Goal: Register for event/course

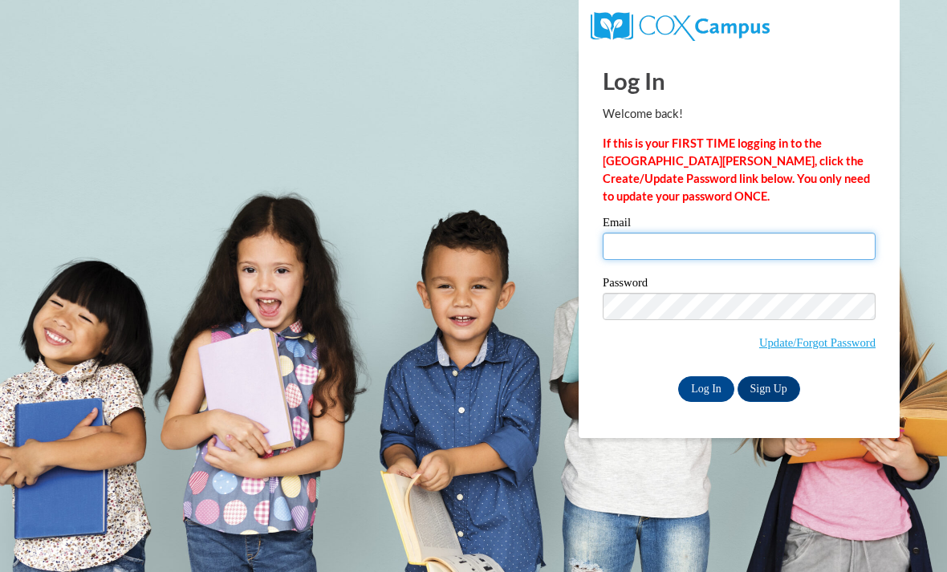
click at [815, 249] on input "Email" at bounding box center [739, 246] width 273 height 27
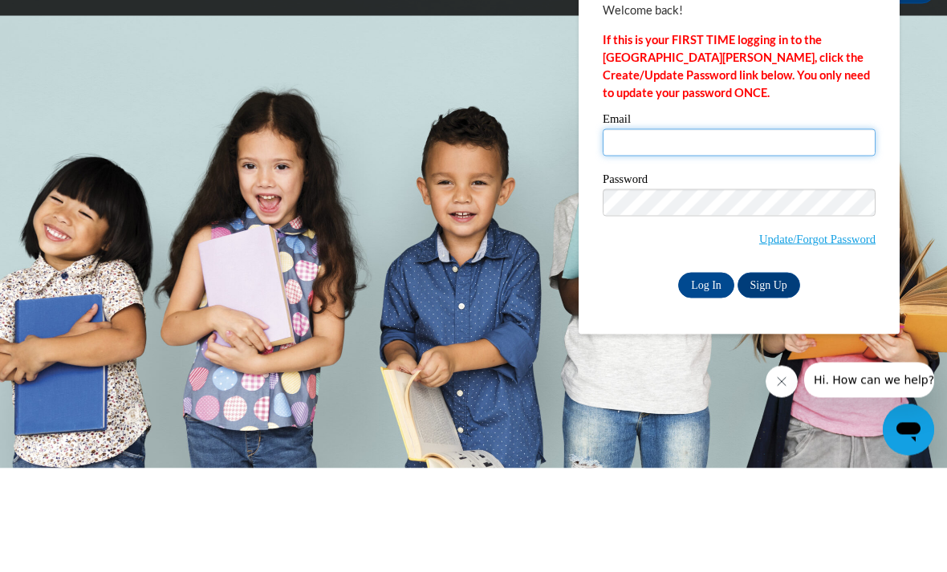
type input "kristincoleman265@gmail.com"
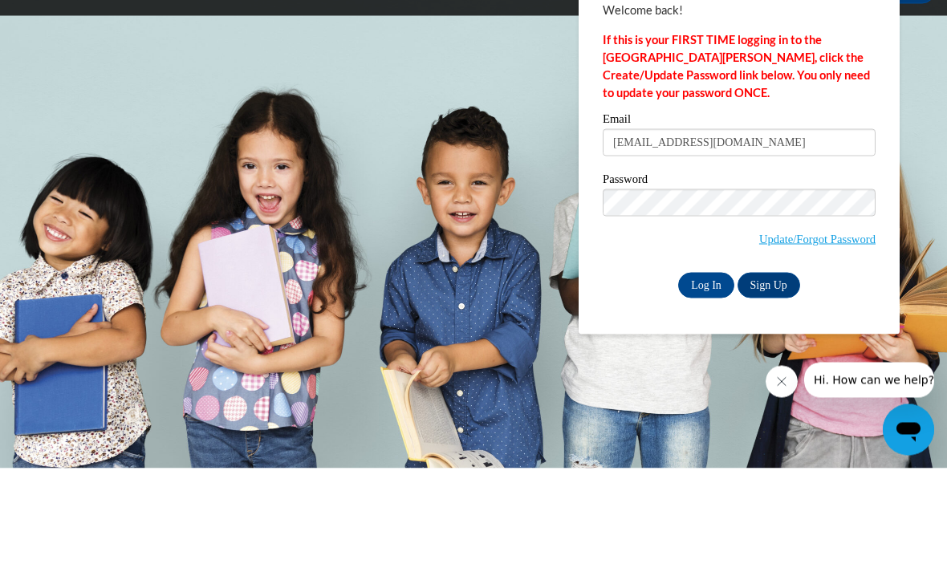
click at [706, 376] on input "Log In" at bounding box center [706, 389] width 56 height 26
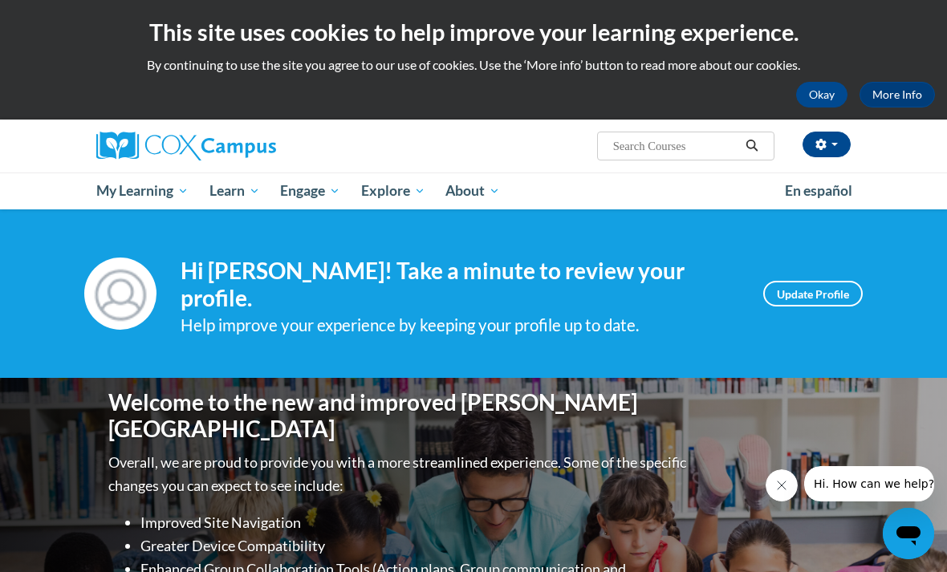
click at [0, 0] on span "Early Care and Learning" at bounding box center [0, 0] width 0 height 0
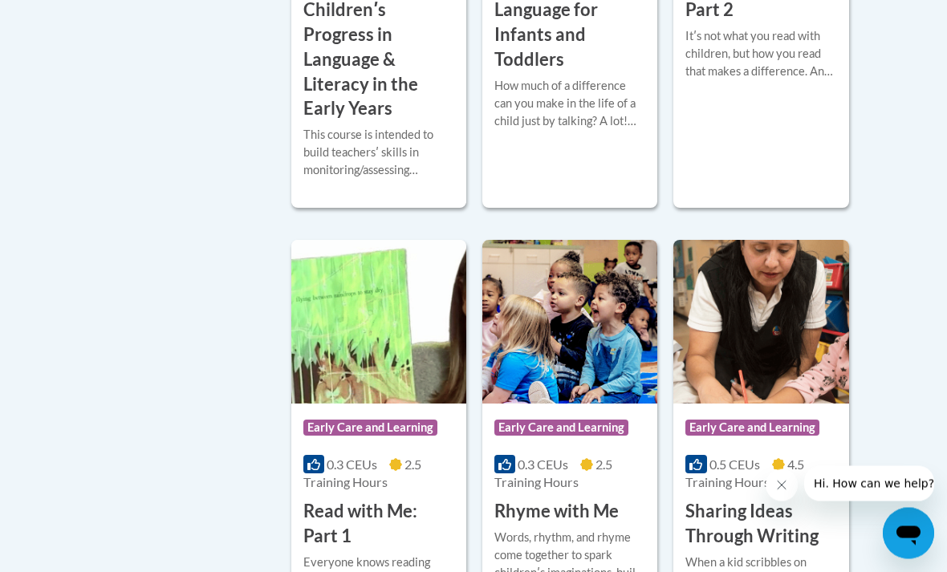
scroll to position [1901, 0]
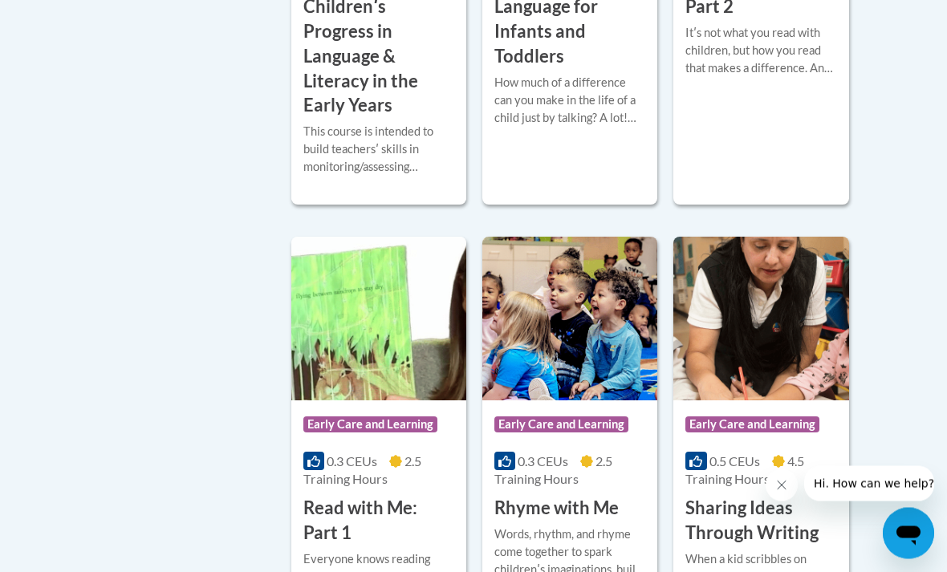
click at [361, 119] on h3 "Monitoring Childrenʹs Progress in Language & Literacy in the Early Years" at bounding box center [378, 44] width 151 height 148
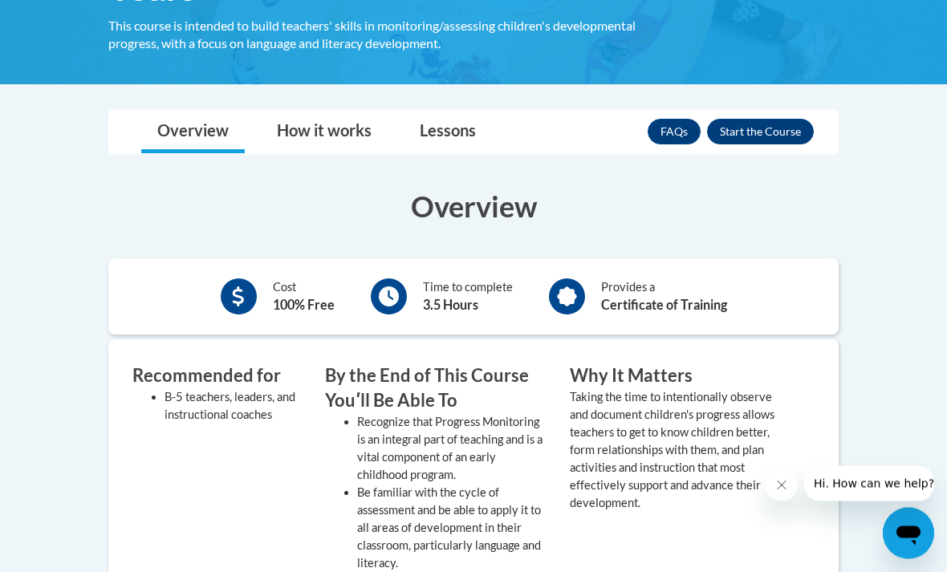
scroll to position [403, 0]
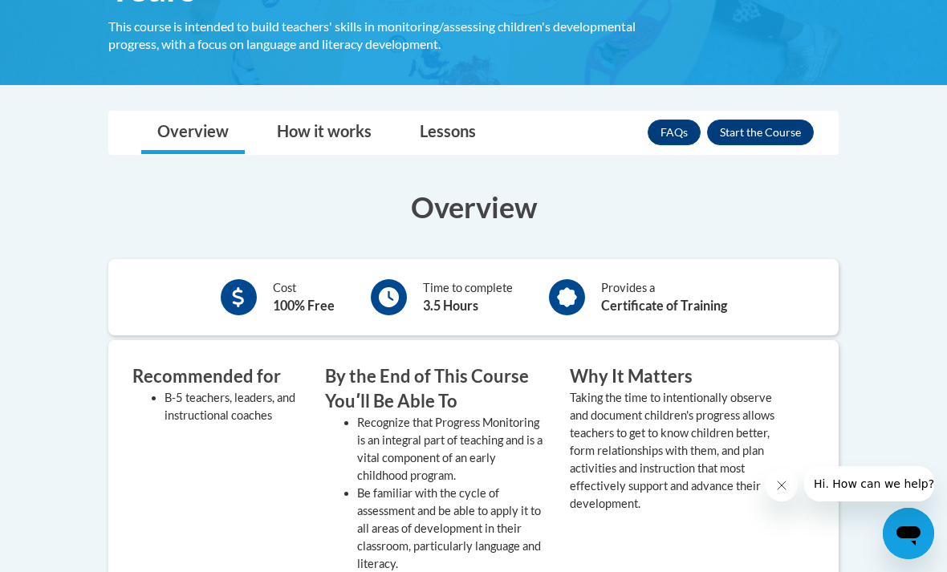
click at [789, 151] on div "Overview How it works Lessons Resources FAQs Enroll" at bounding box center [473, 133] width 705 height 43
click at [774, 112] on div "FAQs Enroll" at bounding box center [731, 133] width 166 height 42
click at [763, 140] on button "Enroll" at bounding box center [760, 133] width 107 height 26
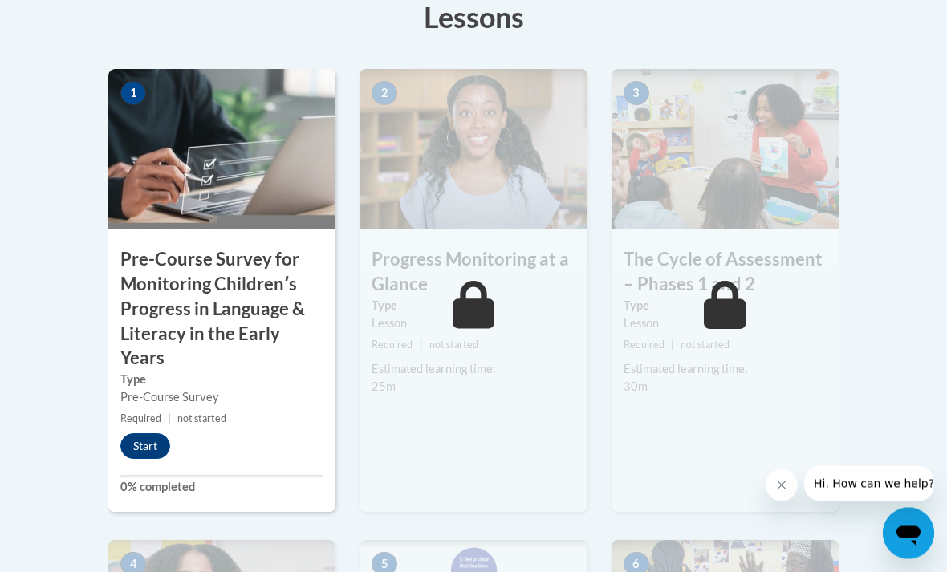
scroll to position [550, 0]
click at [145, 446] on button "Start" at bounding box center [145, 446] width 50 height 26
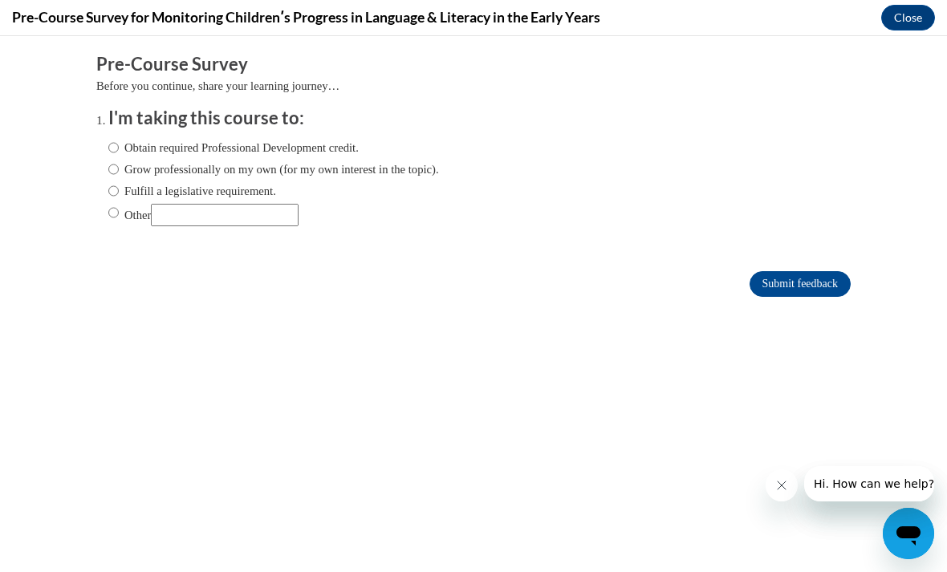
scroll to position [0, 0]
click at [116, 150] on input "Obtain required Professional Development credit." at bounding box center [113, 148] width 10 height 18
radio input "true"
click at [799, 279] on input "Submit feedback" at bounding box center [799, 284] width 101 height 26
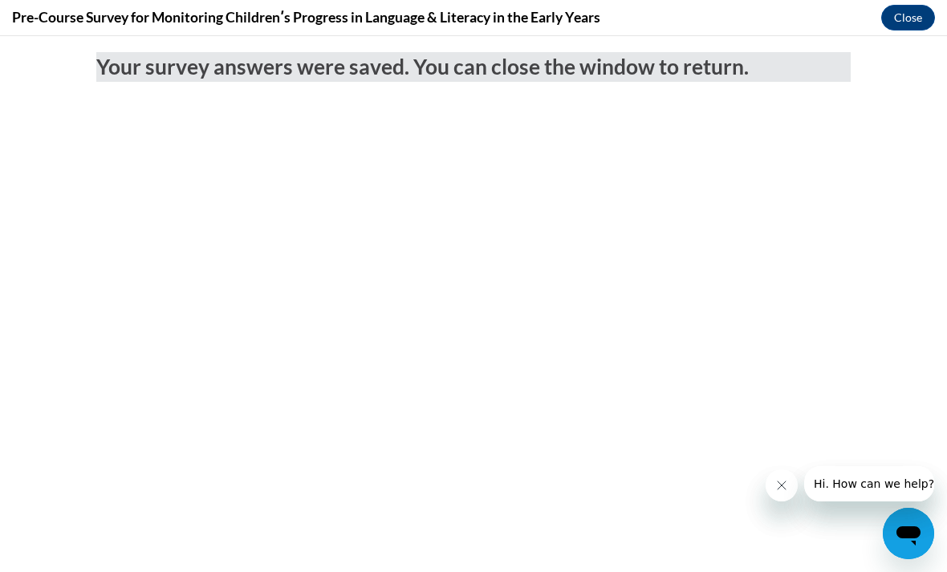
click at [916, 16] on button "Close" at bounding box center [908, 18] width 54 height 26
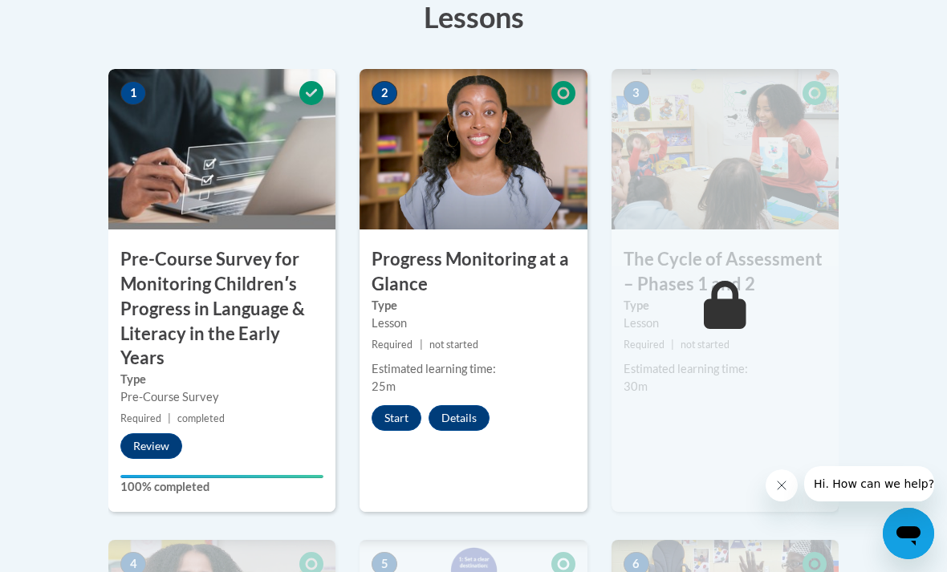
click at [390, 422] on button "Start" at bounding box center [397, 418] width 50 height 26
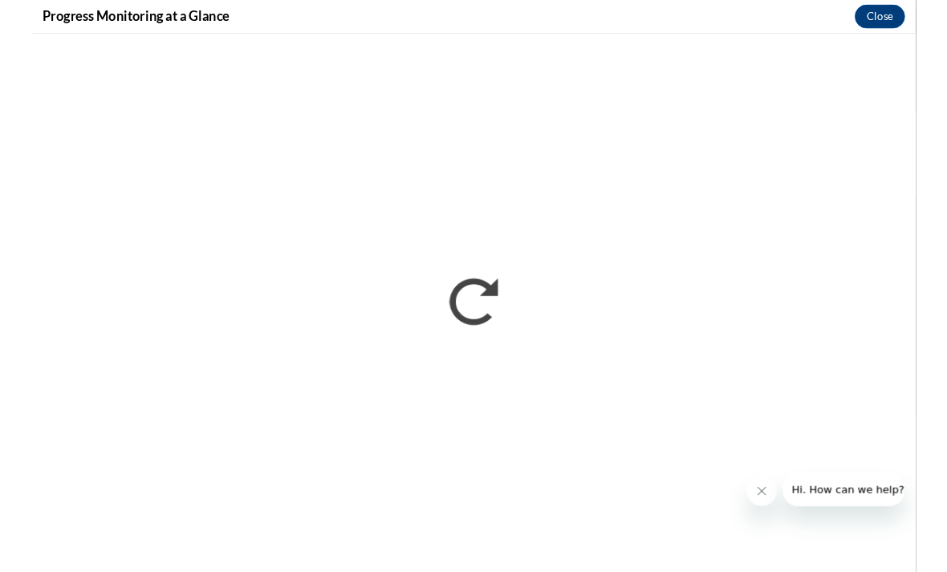
scroll to position [550, 0]
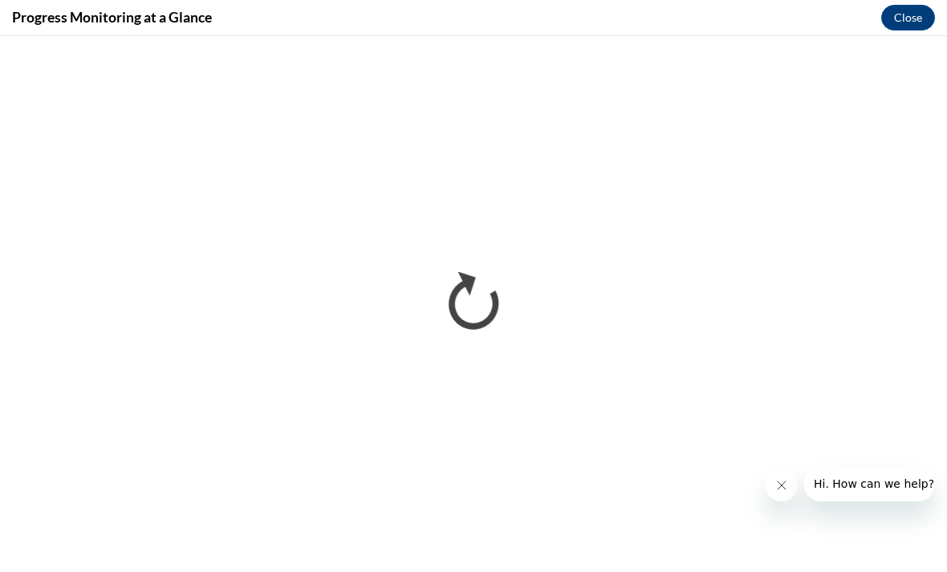
click at [784, 492] on button "Close message from company" at bounding box center [782, 485] width 32 height 32
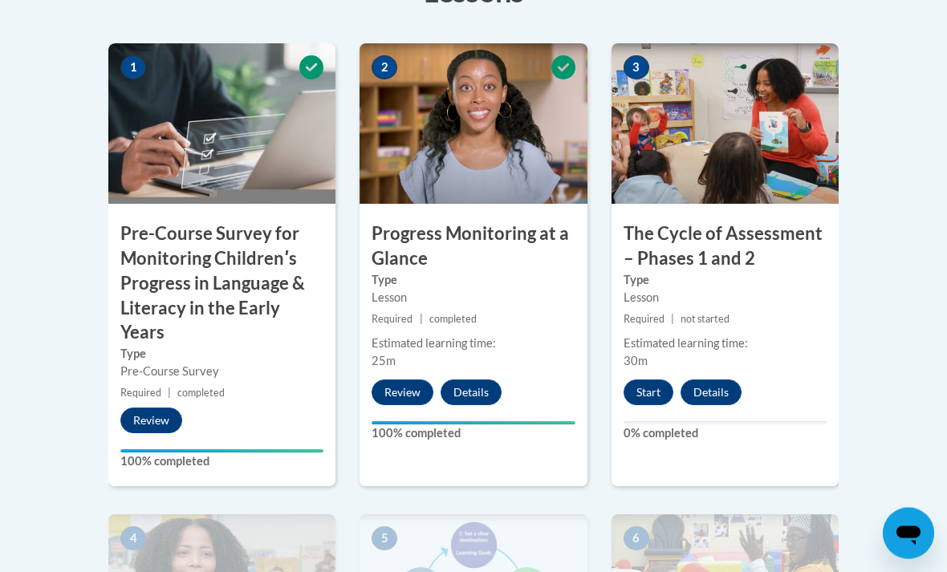
scroll to position [580, 0]
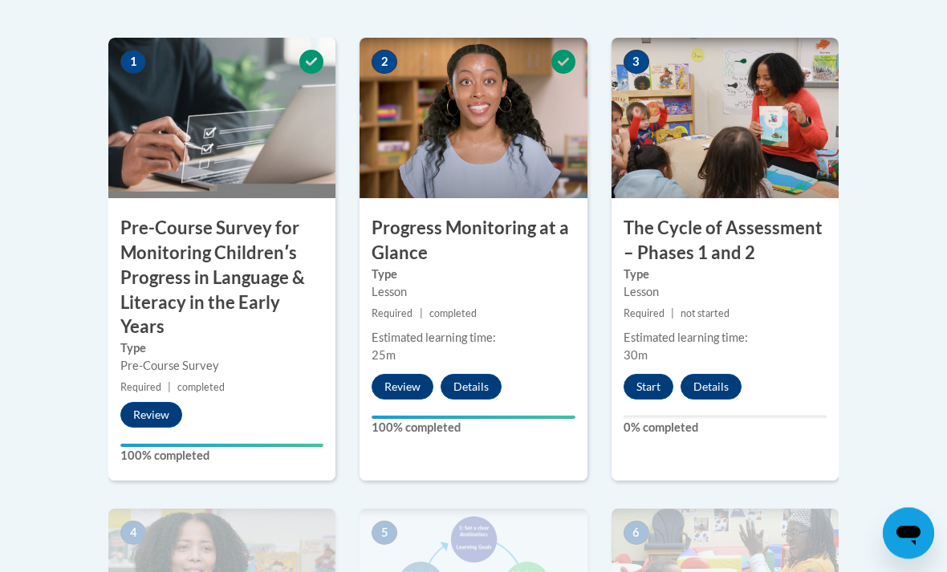
click at [657, 386] on button "Start" at bounding box center [648, 388] width 50 height 26
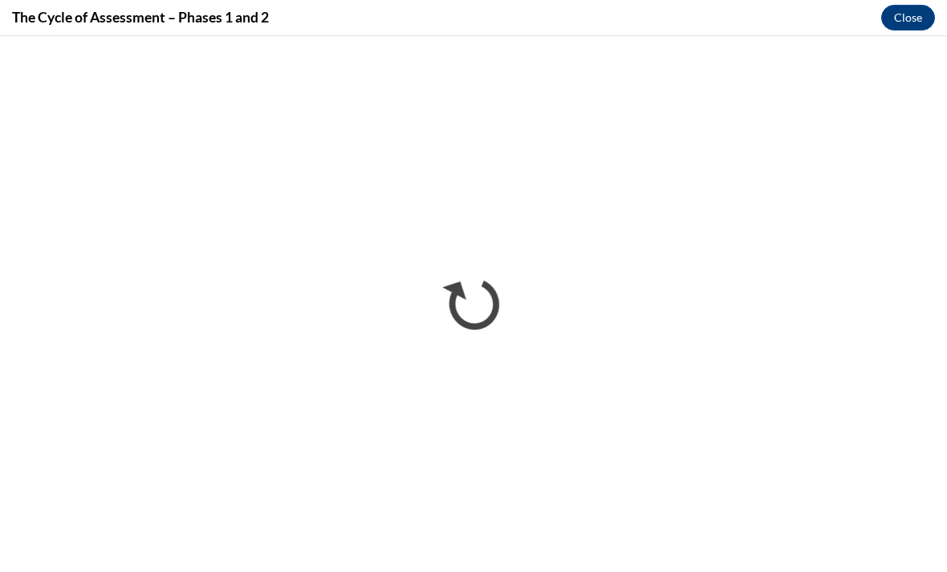
scroll to position [0, 0]
